Goal: Task Accomplishment & Management: Complete application form

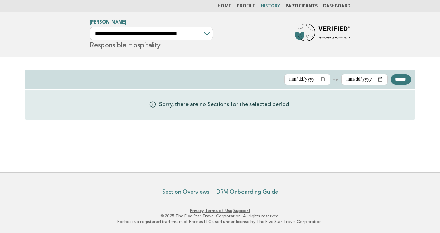
click at [303, 4] on link "Participants" at bounding box center [301, 6] width 32 height 4
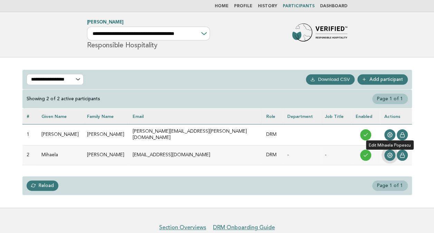
click at [388, 154] on icon at bounding box center [390, 155] width 6 height 6
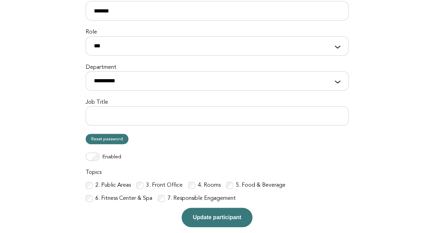
scroll to position [143, 0]
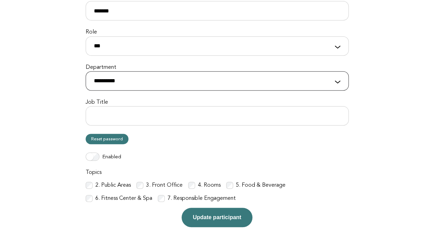
click at [109, 80] on select "**********" at bounding box center [217, 80] width 263 height 19
select select "**********"
click at [86, 71] on select "**********" at bounding box center [217, 80] width 263 height 19
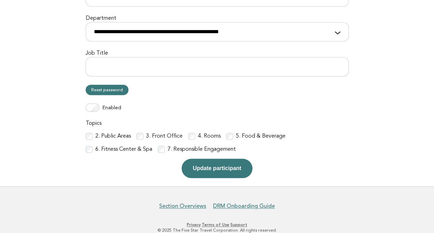
scroll to position [201, 0]
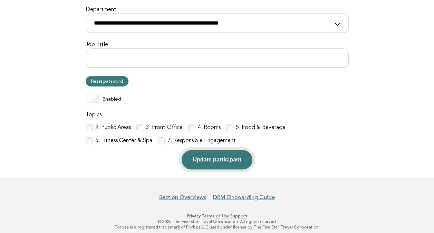
click at [214, 161] on button "Update participant" at bounding box center [217, 159] width 71 height 19
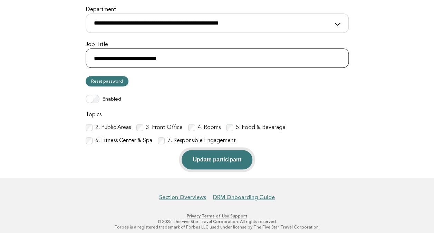
type input "**********"
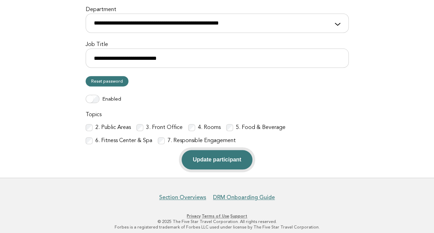
click at [210, 162] on button "Update participant" at bounding box center [217, 159] width 71 height 19
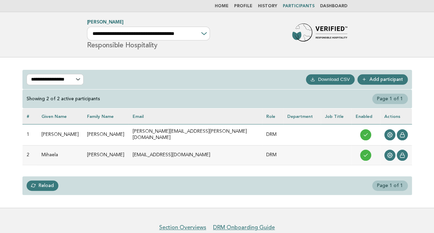
click at [228, 7] on link "Home" at bounding box center [222, 6] width 14 height 4
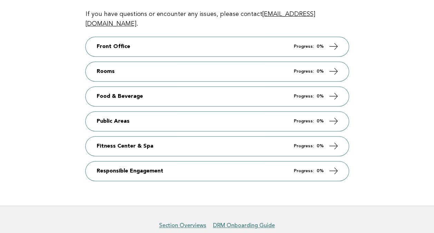
scroll to position [162, 0]
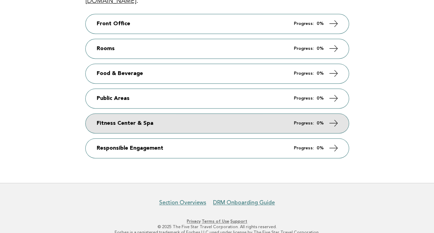
click at [93, 114] on link "Fitness Center & Spa Progress: 0%" at bounding box center [217, 123] width 263 height 19
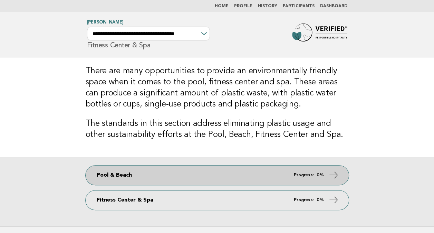
click at [101, 176] on link "Pool & Beach Progress: 0%" at bounding box center [217, 175] width 263 height 19
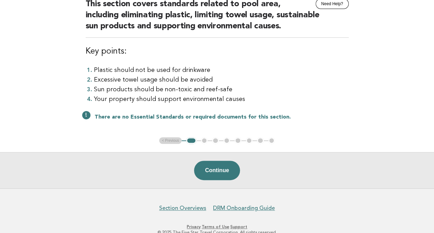
scroll to position [77, 0]
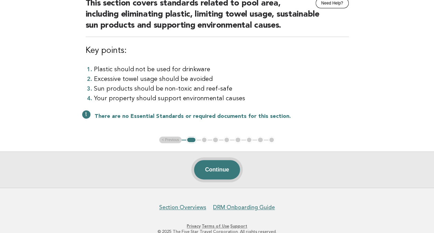
click at [206, 171] on button "Continue" at bounding box center [217, 169] width 46 height 19
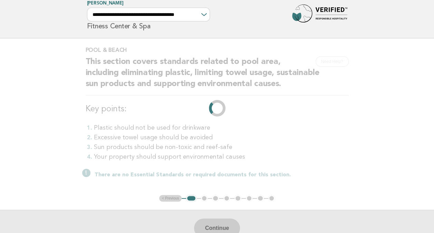
scroll to position [0, 0]
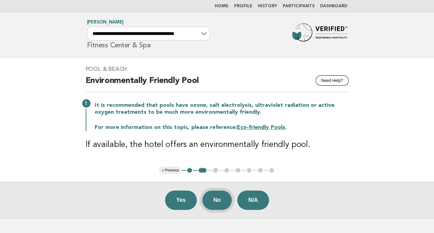
click at [216, 199] on button "No" at bounding box center [217, 199] width 29 height 19
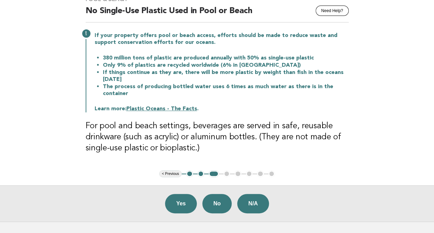
scroll to position [77, 0]
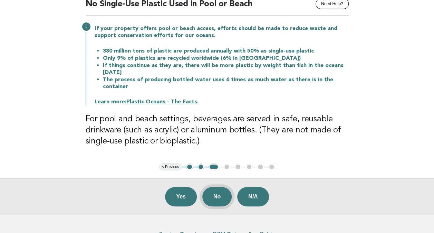
click at [214, 200] on button "No" at bounding box center [217, 196] width 29 height 19
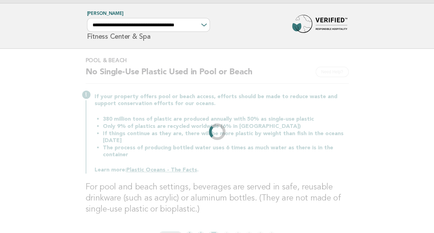
scroll to position [0, 0]
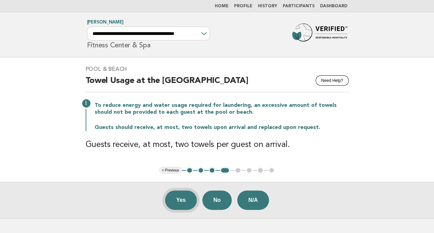
click at [183, 201] on button "Yes" at bounding box center [181, 199] width 32 height 19
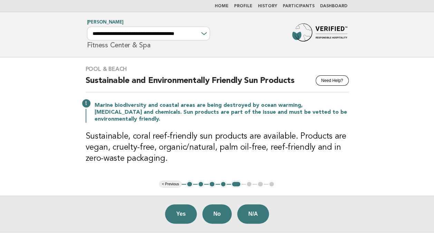
drag, startPoint x: 178, startPoint y: 218, endPoint x: 211, endPoint y: 167, distance: 61.7
click at [211, 167] on main "Pool & Beach Need Help? Sustainable and Environmentally Friendly Sun Products M…" at bounding box center [217, 144] width 434 height 175
click at [335, 79] on button "Need Help?" at bounding box center [332, 80] width 33 height 10
click at [181, 211] on button "Yes" at bounding box center [181, 213] width 32 height 19
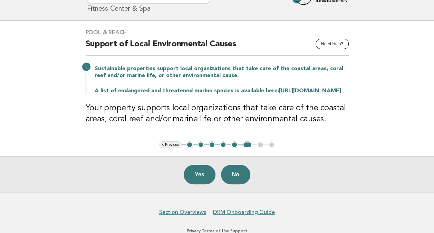
scroll to position [35, 0]
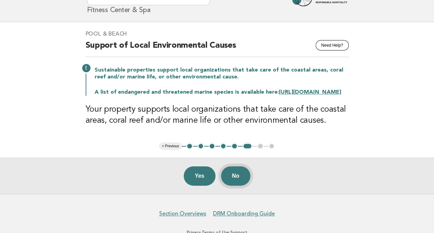
click at [239, 182] on button "No" at bounding box center [235, 175] width 29 height 19
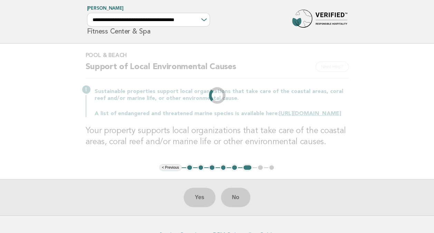
scroll to position [0, 0]
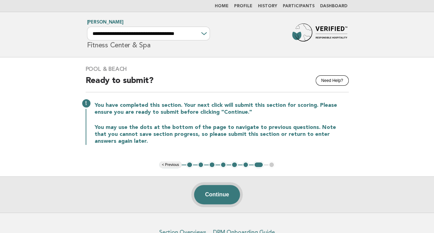
click at [216, 195] on button "Continue" at bounding box center [217, 194] width 46 height 19
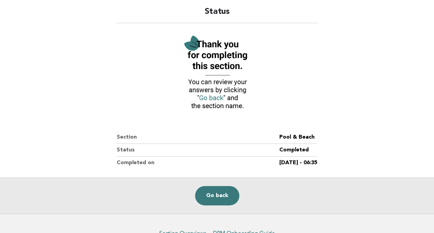
scroll to position [100, 0]
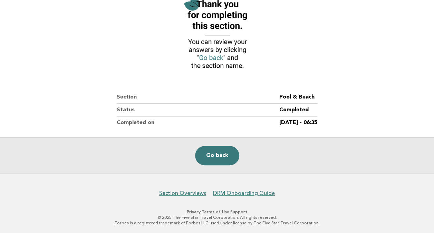
click at [223, 150] on link "Go back" at bounding box center [217, 155] width 44 height 19
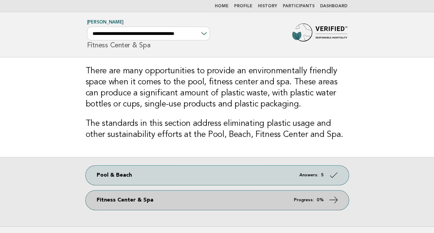
click at [95, 205] on link "Fitness Center & Spa Progress: 0%" at bounding box center [217, 199] width 263 height 19
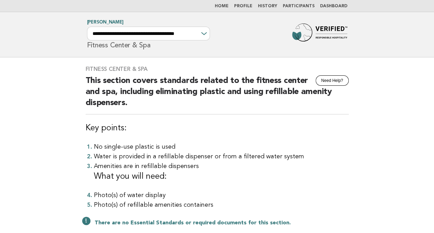
drag, startPoint x: 0, startPoint y: 0, endPoint x: 95, endPoint y: 204, distance: 225.1
click at [95, 204] on body "**********" at bounding box center [217, 177] width 434 height 355
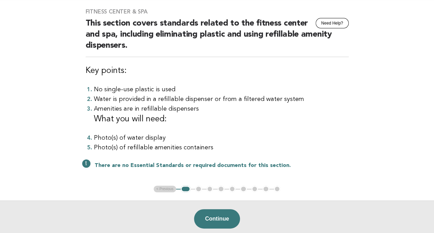
scroll to position [57, 0]
